Goal: Information Seeking & Learning: Learn about a topic

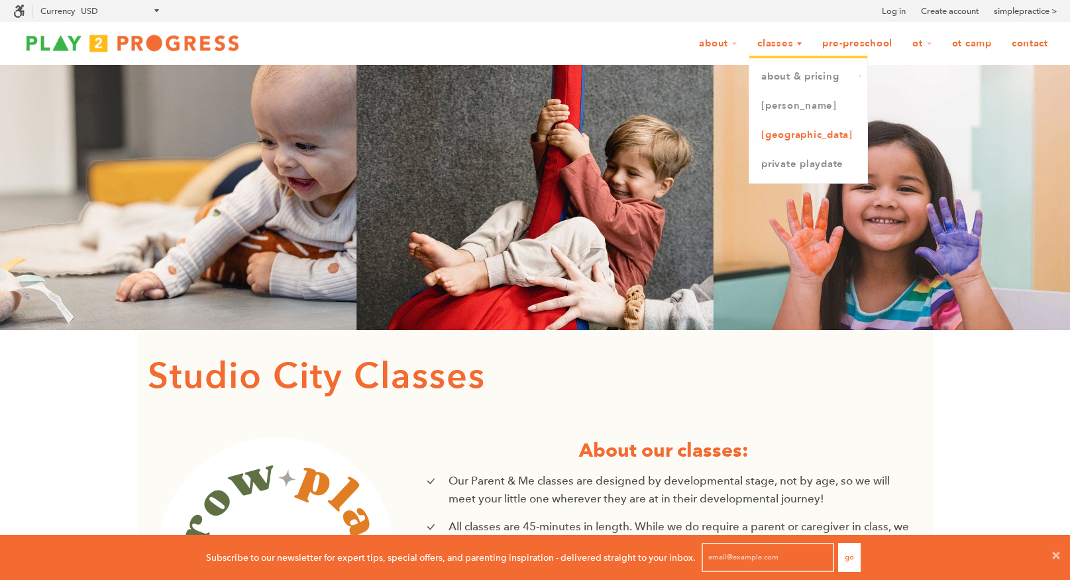
click at [798, 132] on link "[GEOGRAPHIC_DATA]" at bounding box center [809, 135] width 118 height 29
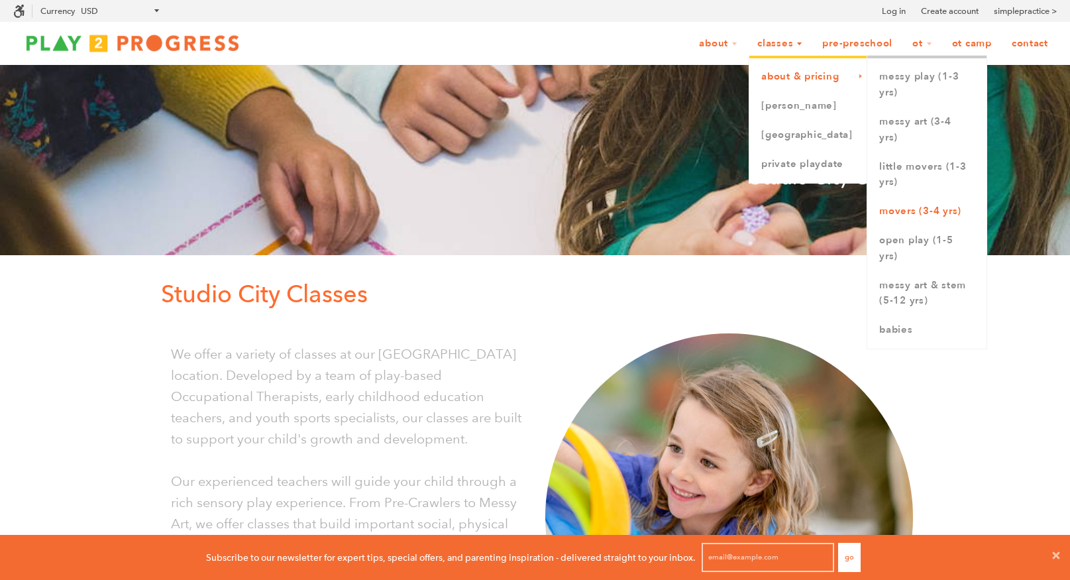
click at [911, 213] on link "Movers (3-4 yrs)" at bounding box center [927, 211] width 119 height 29
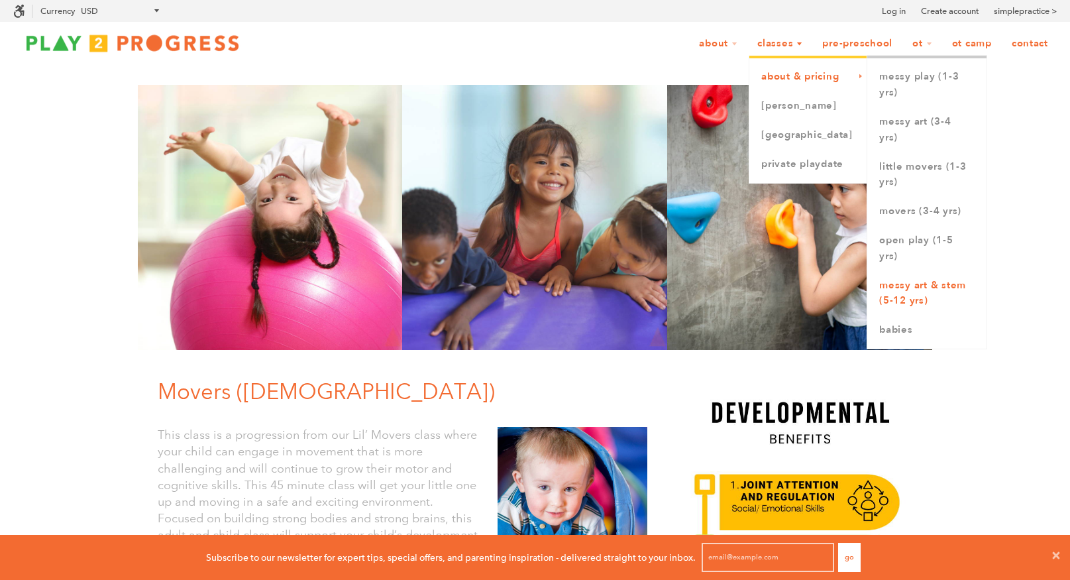
click at [912, 290] on link "Messy Art & STEM (5-12 yrs)" at bounding box center [927, 293] width 119 height 45
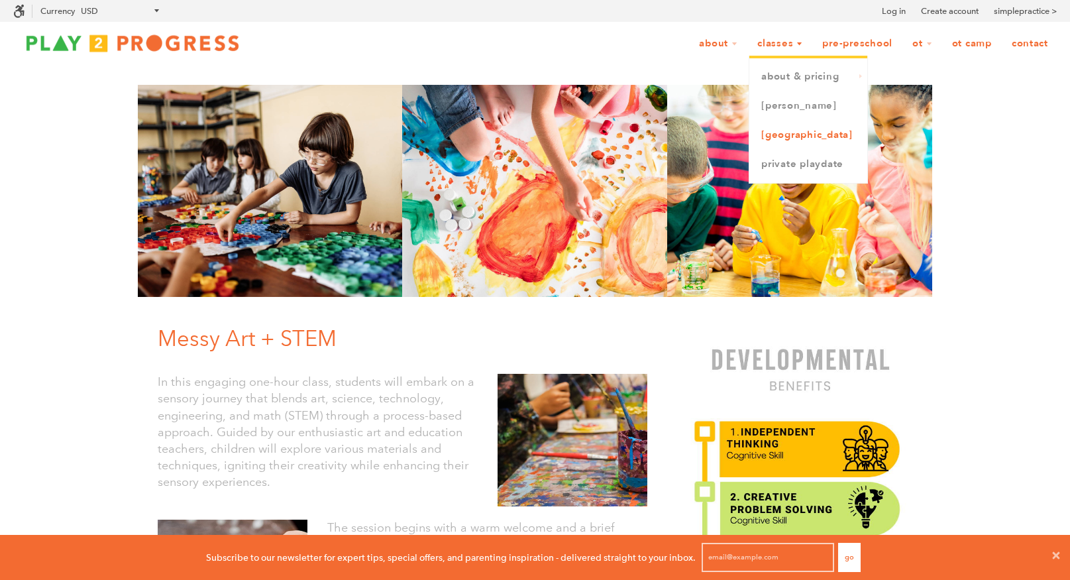
click at [783, 132] on link "[GEOGRAPHIC_DATA]" at bounding box center [809, 135] width 118 height 29
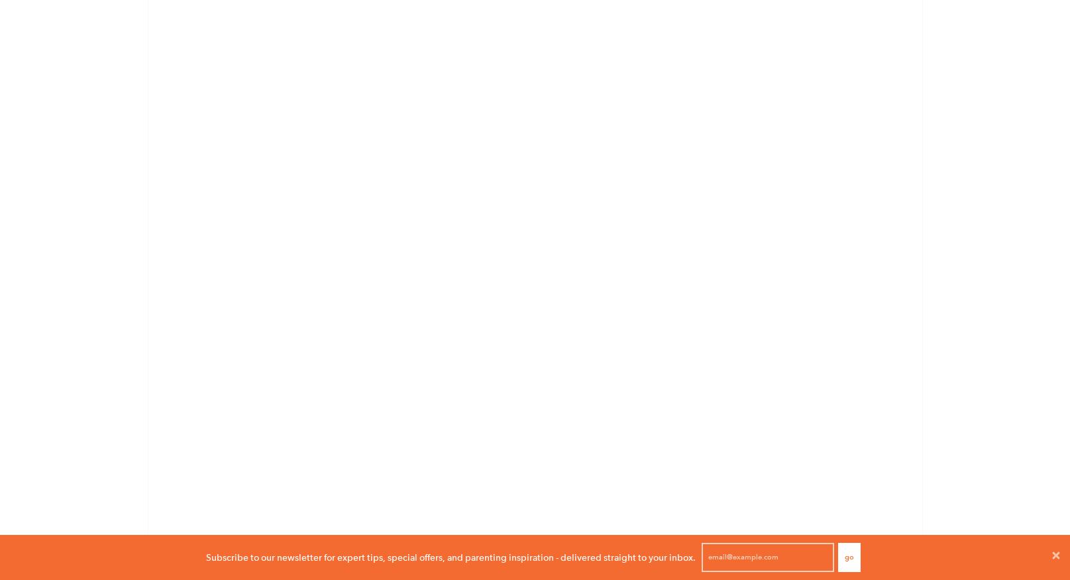
scroll to position [1791, 0]
